Goal: Task Accomplishment & Management: Use online tool/utility

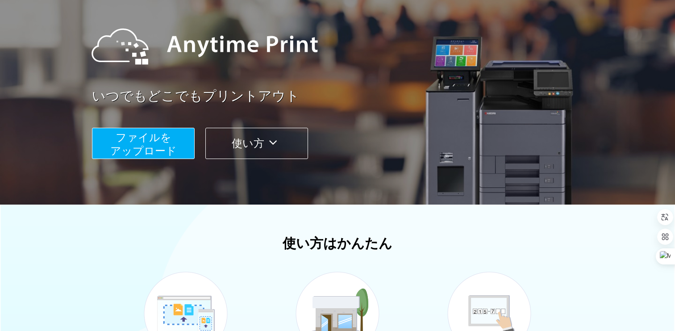
scroll to position [46, 0]
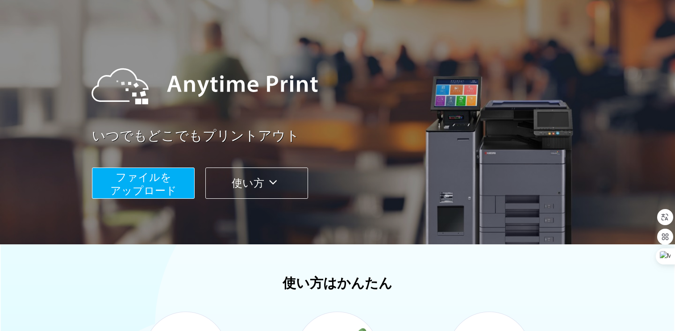
click at [142, 177] on span "ファイルを ​​アップロード" at bounding box center [143, 183] width 67 height 25
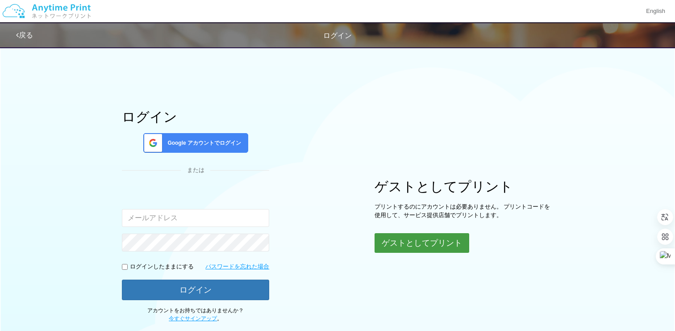
click at [410, 253] on div "ログイン Google アカウントでログイン または 入力されたメールアドレスまたはパスワードが正しくありません。 ログインしたままにする パスワードを忘れた…" at bounding box center [338, 182] width 536 height 280
click at [395, 244] on button "ゲストとしてプリント" at bounding box center [422, 243] width 95 height 20
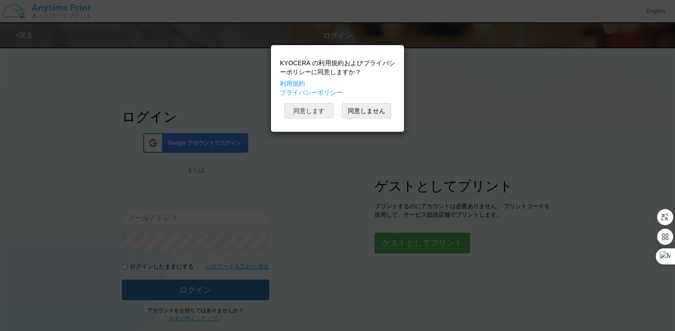
click at [328, 109] on button "同意します" at bounding box center [308, 110] width 49 height 15
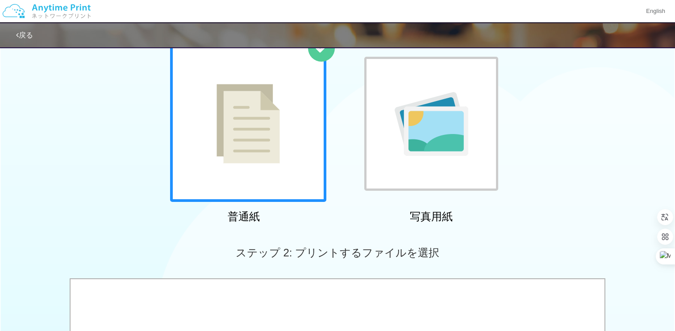
scroll to position [204, 0]
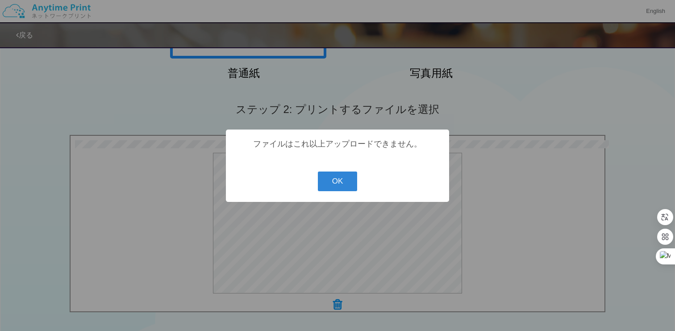
click at [338, 192] on div "? ! i ファイルはこれ以上アップロードできません。 OK Cancel ×" at bounding box center [337, 165] width 223 height 72
click at [325, 183] on button "OK" at bounding box center [338, 181] width 40 height 20
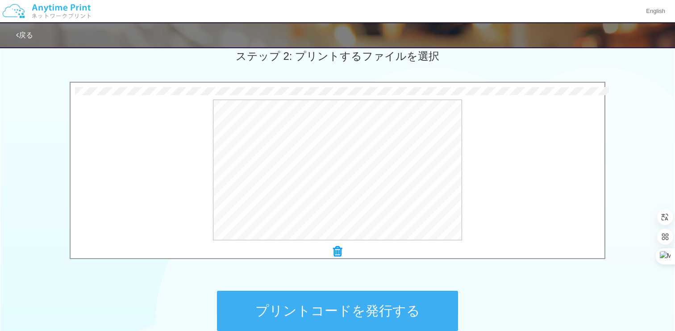
scroll to position [348, 0]
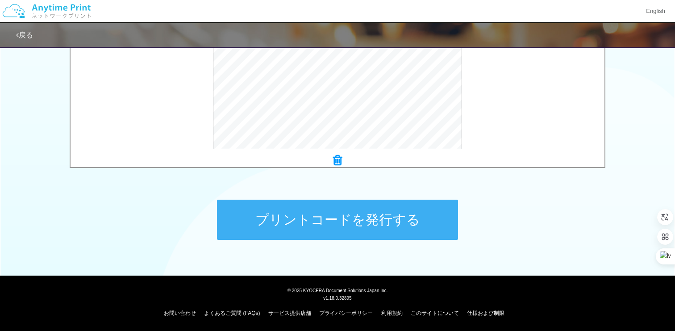
click at [336, 220] on button "プリントコードを発行する" at bounding box center [337, 220] width 241 height 40
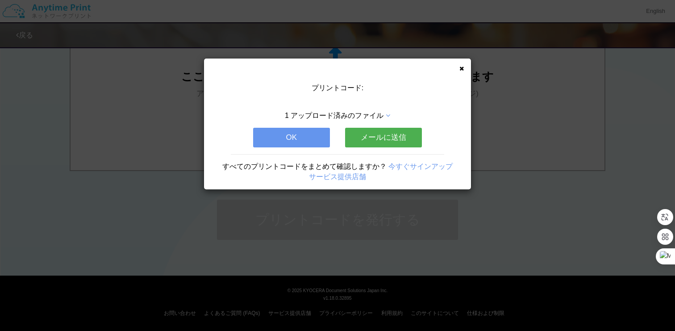
scroll to position [0, 0]
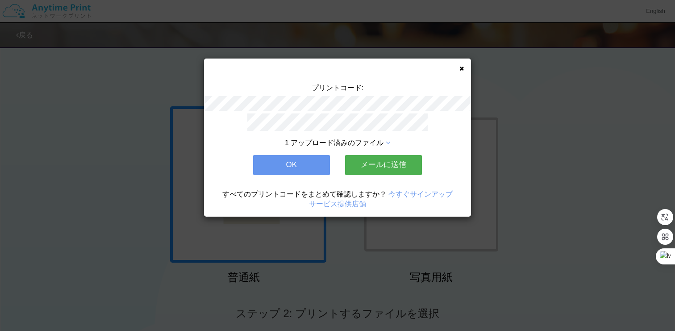
click at [268, 163] on button "OK" at bounding box center [291, 165] width 77 height 20
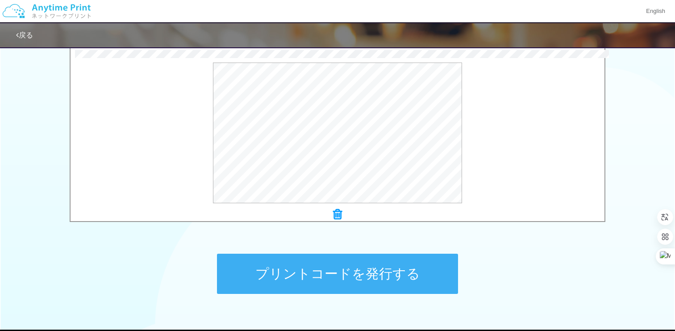
scroll to position [326, 0]
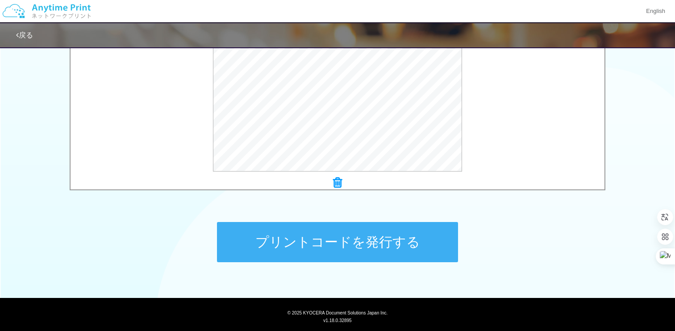
click at [326, 236] on button "プリントコードを発行する" at bounding box center [337, 242] width 241 height 40
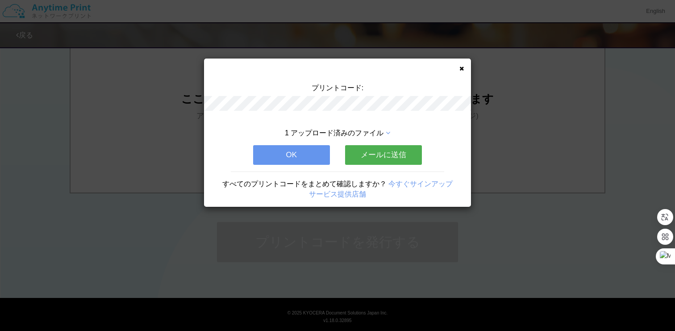
scroll to position [0, 0]
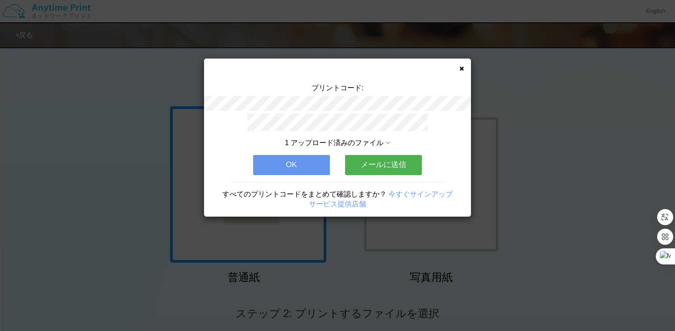
click at [277, 156] on button "OK" at bounding box center [291, 165] width 77 height 20
